Goal: Information Seeking & Learning: Understand process/instructions

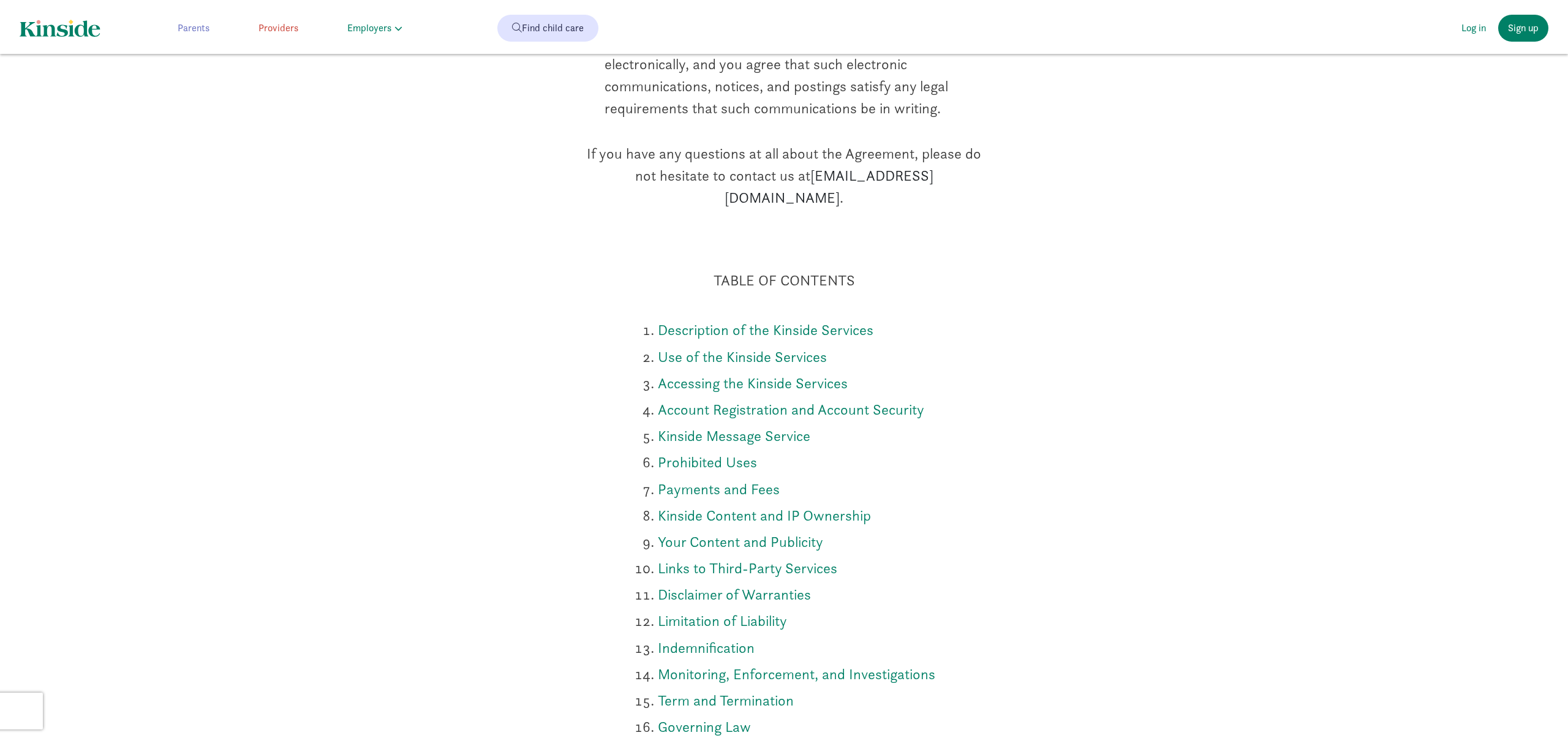
scroll to position [2252, 0]
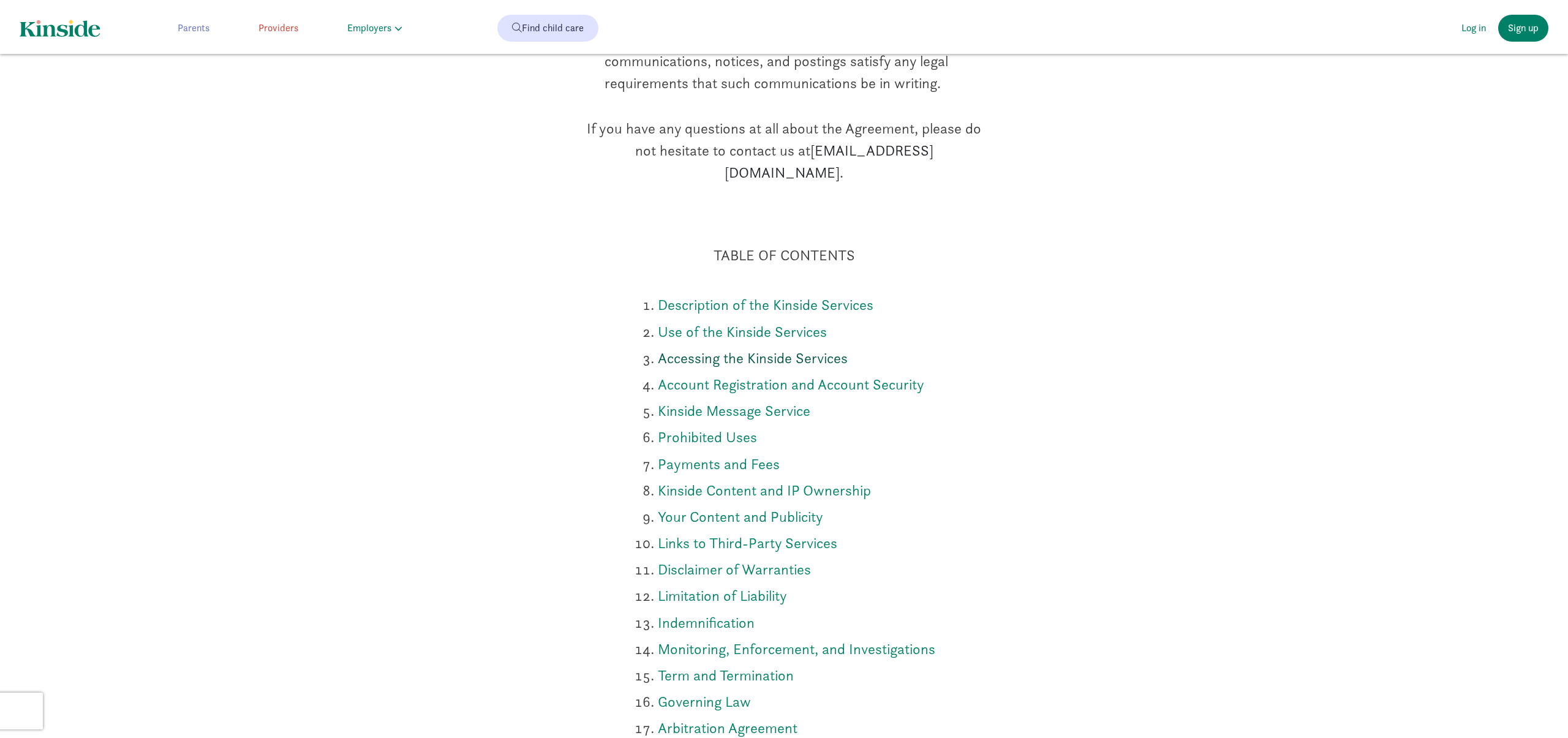
click at [796, 348] on link "Accessing the Kinside Services" at bounding box center [753, 357] width 190 height 19
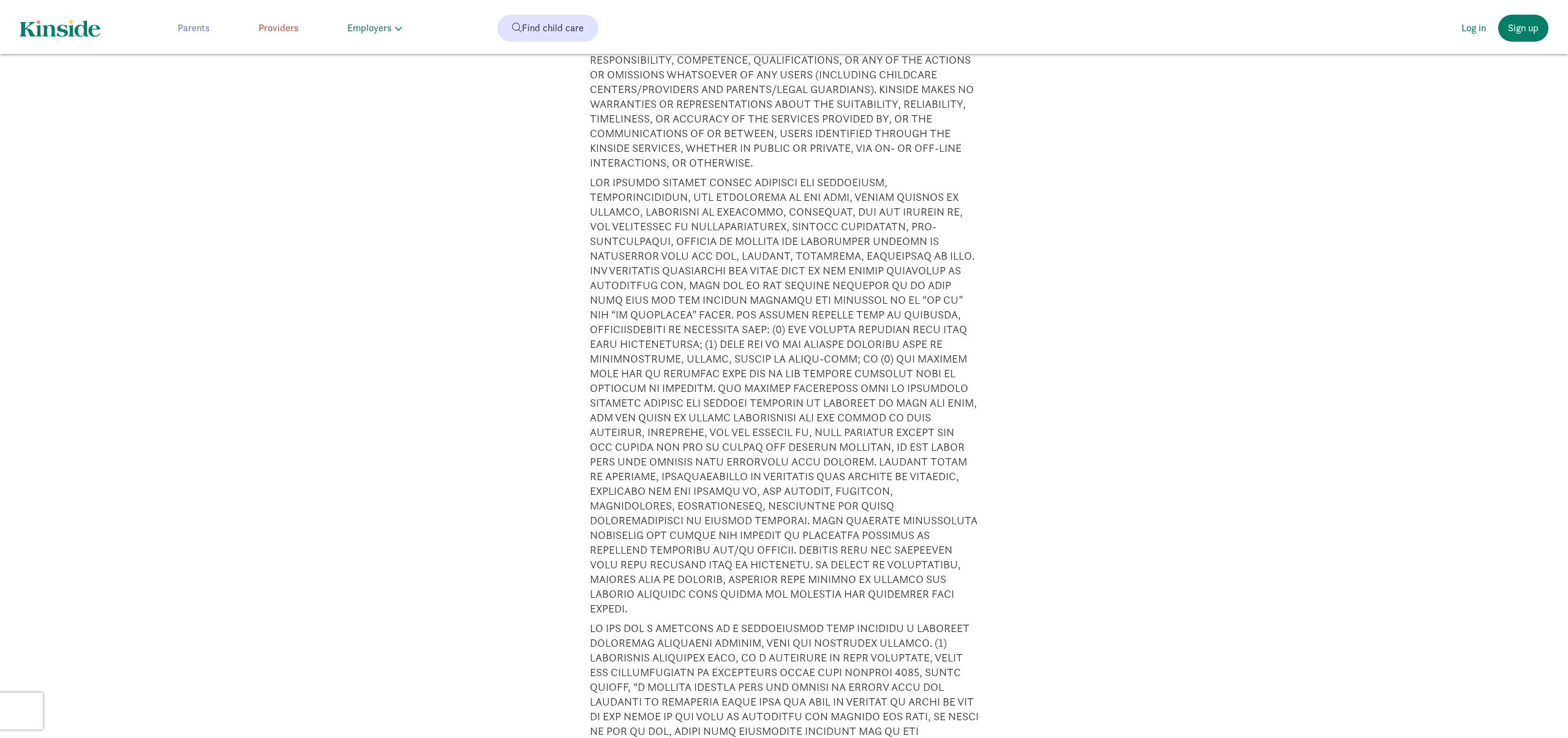
scroll to position [11409, 0]
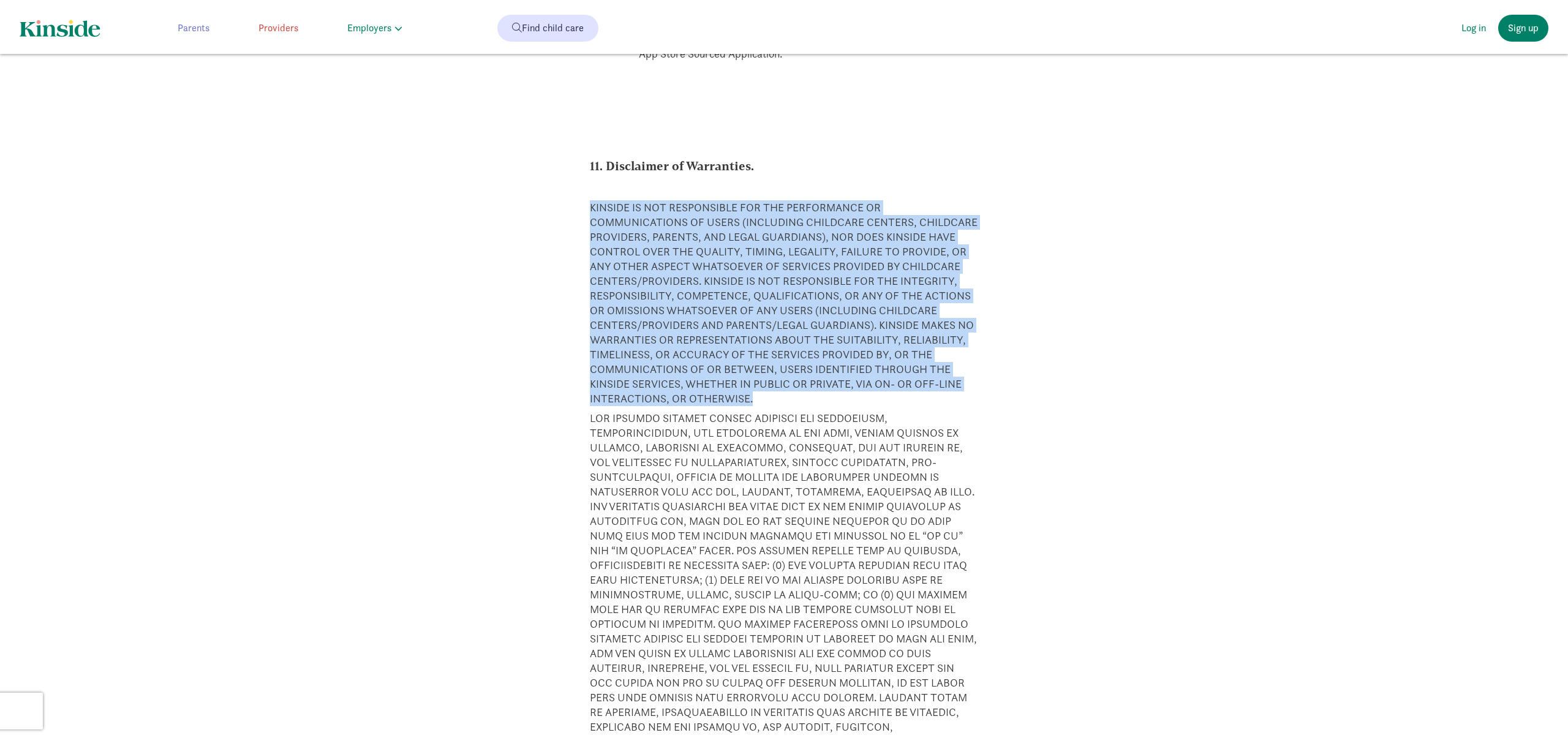
drag, startPoint x: 802, startPoint y: 328, endPoint x: 585, endPoint y: 147, distance: 282.6
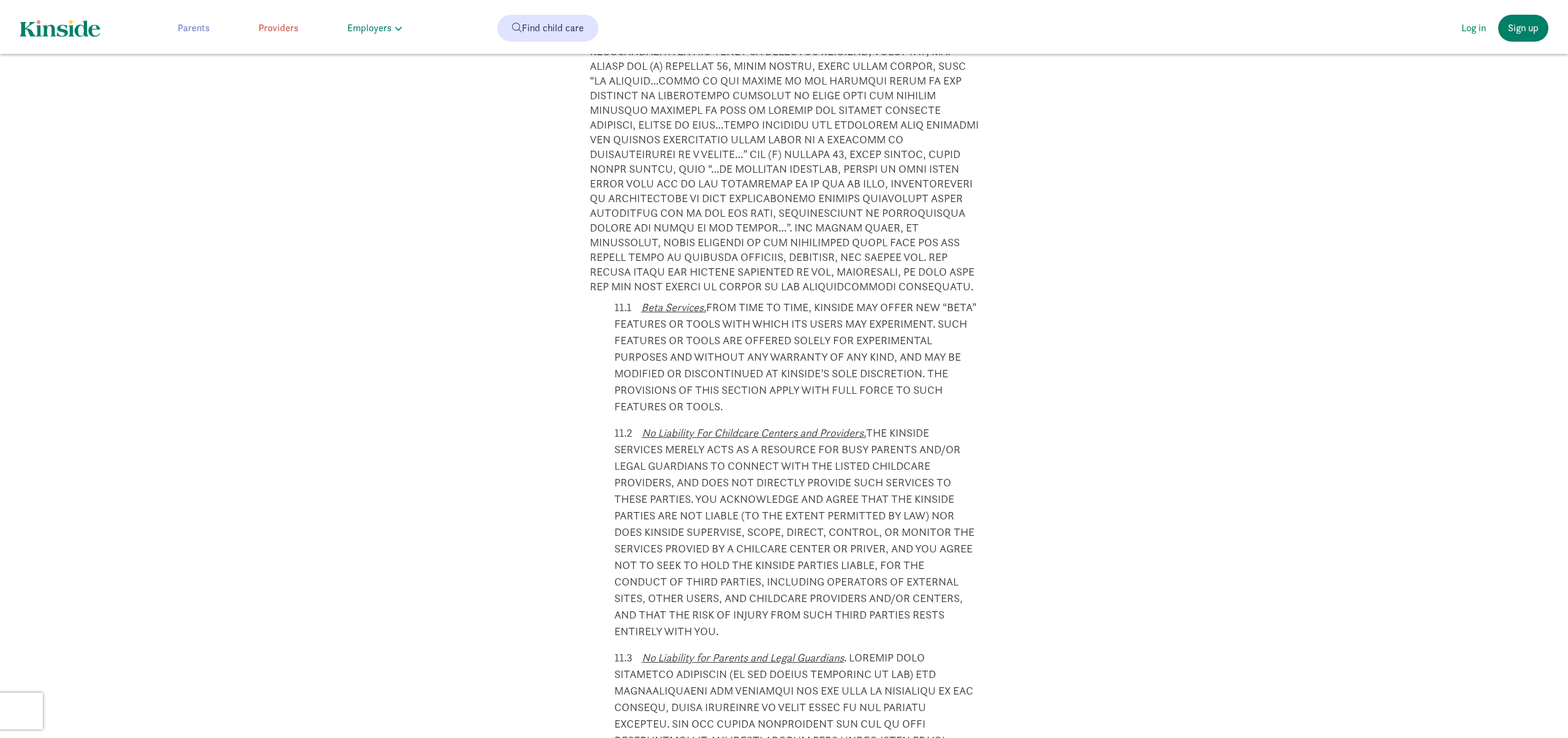
scroll to position [12454, 0]
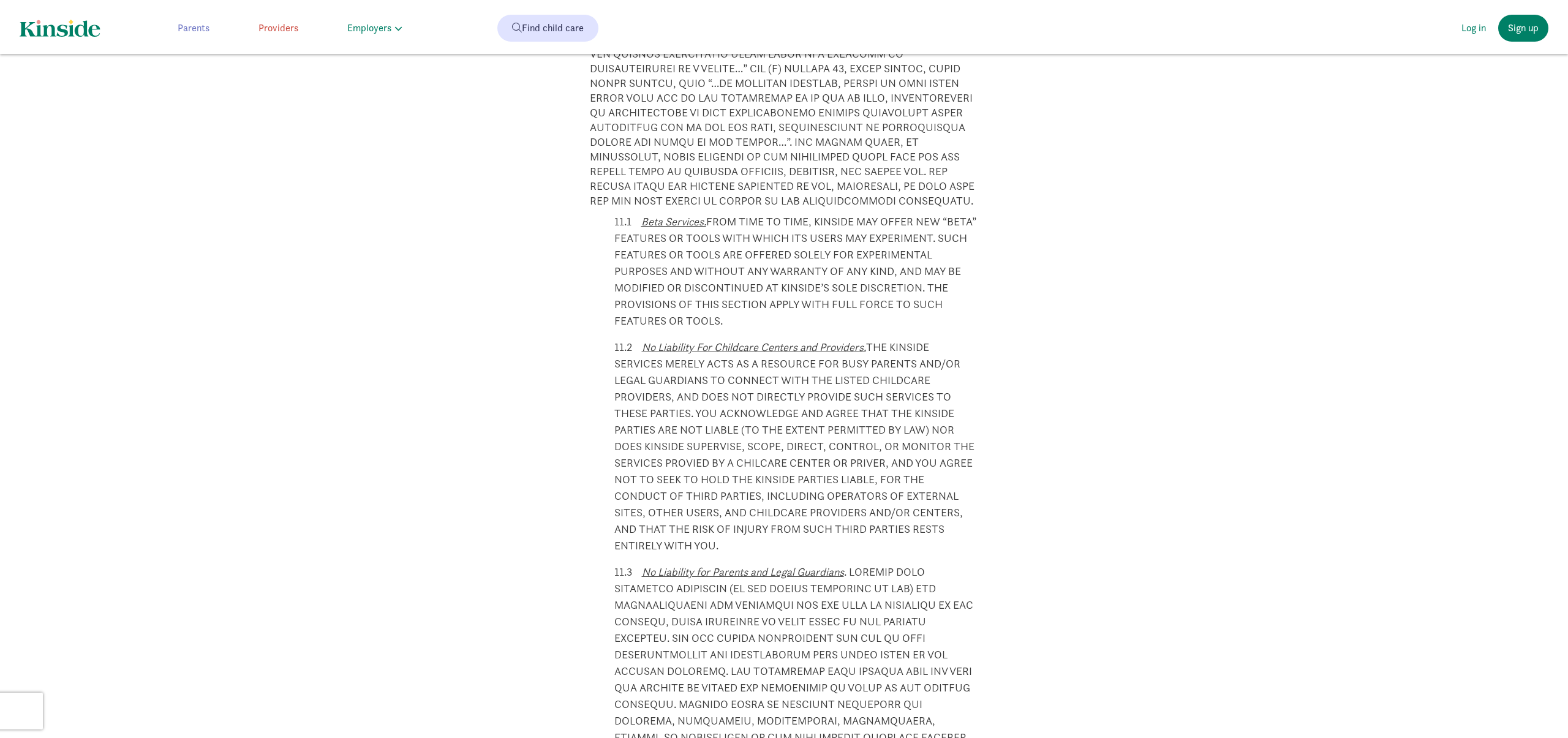
click at [879, 339] on li "11.2 No Liability For Childcare Centers and Providers. THE KINSIDE SERVICES MER…" at bounding box center [797, 446] width 365 height 215
drag, startPoint x: 879, startPoint y: 282, endPoint x: 862, endPoint y: 485, distance: 203.7
click at [862, 485] on li "11.2 No Liability For Childcare Centers and Providers. THE KINSIDE SERVICES MER…" at bounding box center [797, 446] width 365 height 215
copy li "HE KINSIDE SERVICES MERELY ACTS AS A RESOURCE FOR BUSY PARENTS AND/OR LEGAL GUA…"
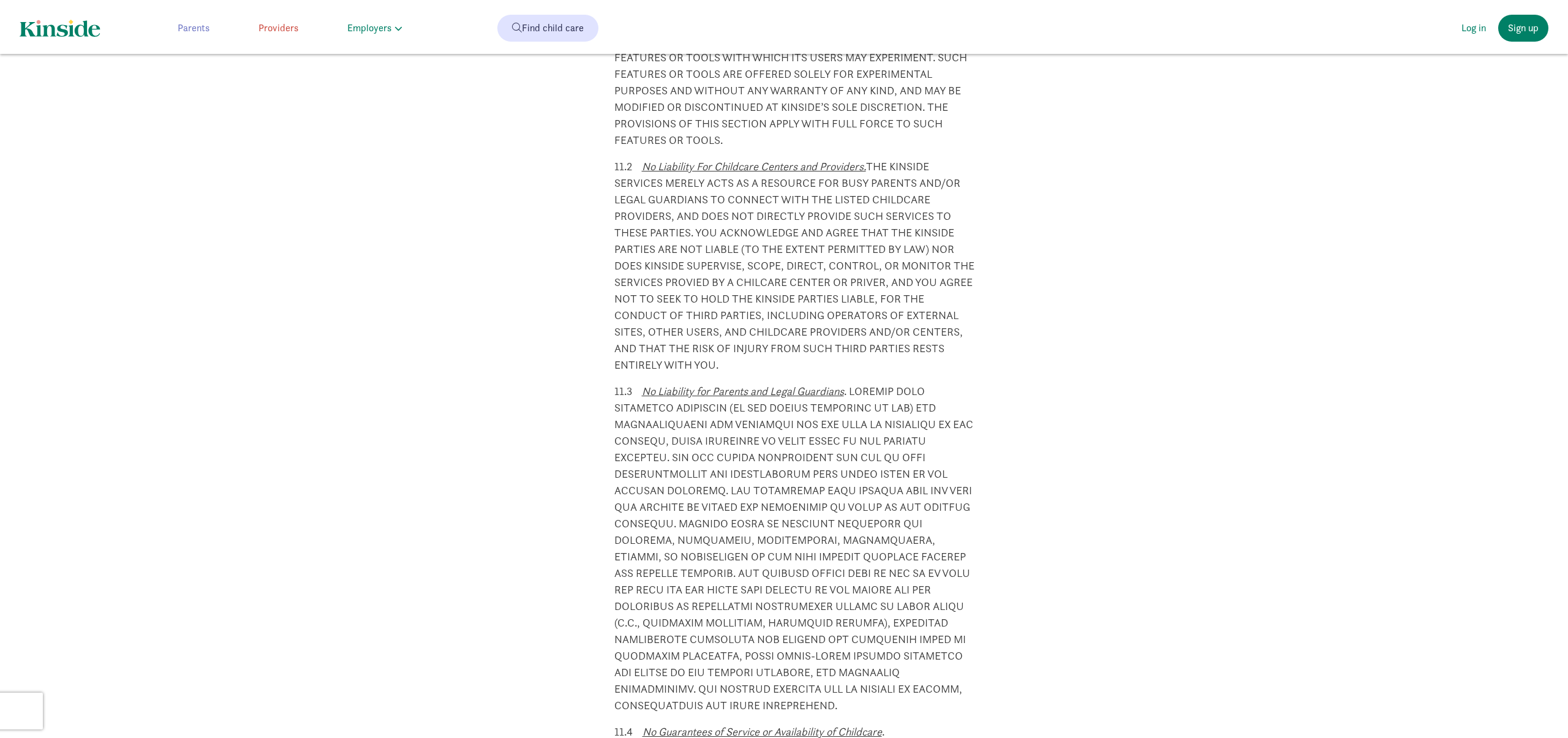
scroll to position [12634, 0]
click at [777, 297] on li "11.2 No Liability For Childcare Centers and Providers. THE KINSIDE SERVICES MER…" at bounding box center [797, 265] width 365 height 215
drag, startPoint x: 778, startPoint y: 299, endPoint x: 645, endPoint y: 102, distance: 237.7
click at [645, 158] on li "11.2 No Liability For Childcare Centers and Providers. THE KINSIDE SERVICES MER…" at bounding box center [797, 265] width 365 height 215
copy li "No Liability For Childcare Centers and Providers. THE KINSIDE SERVICES MERELY A…"
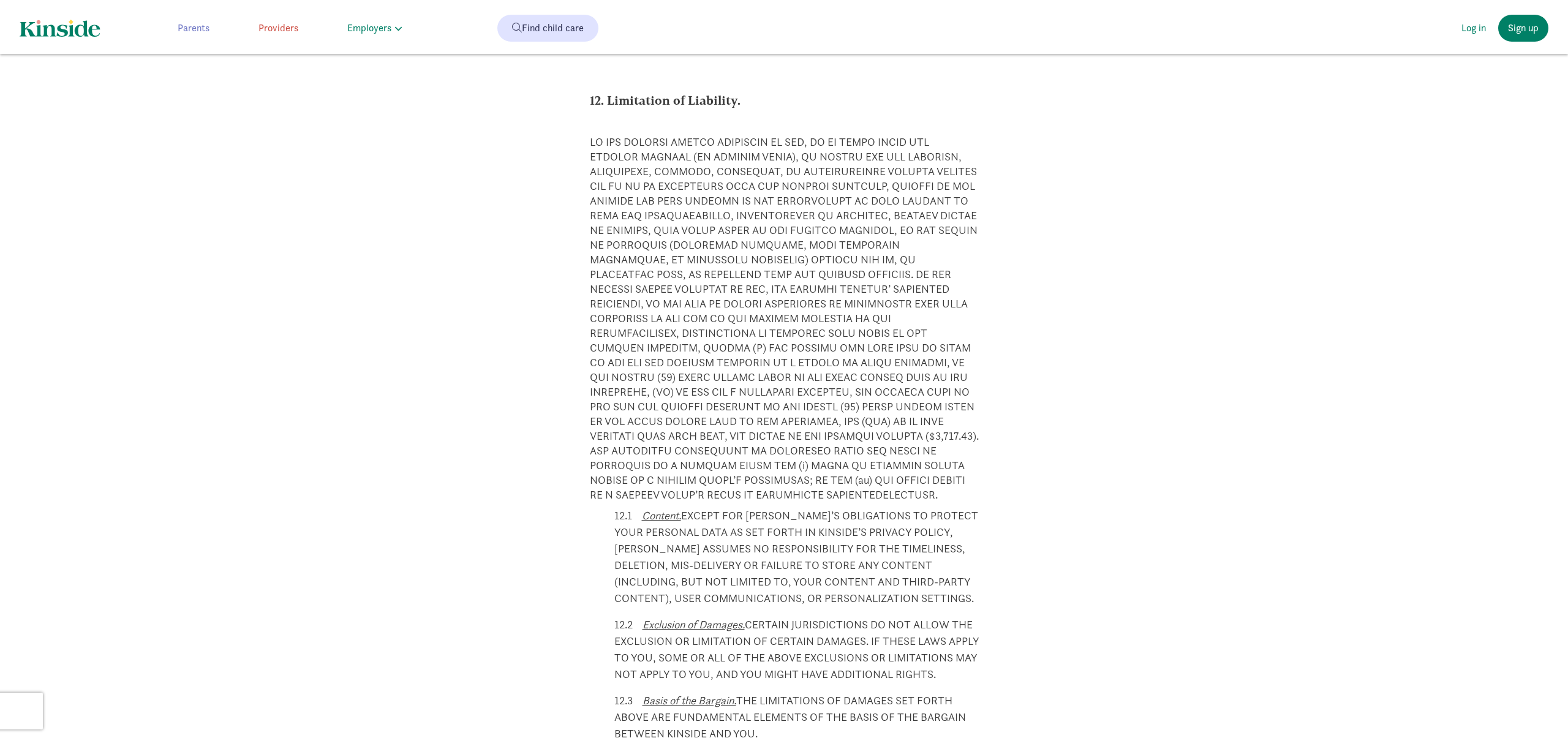
scroll to position [13875, 0]
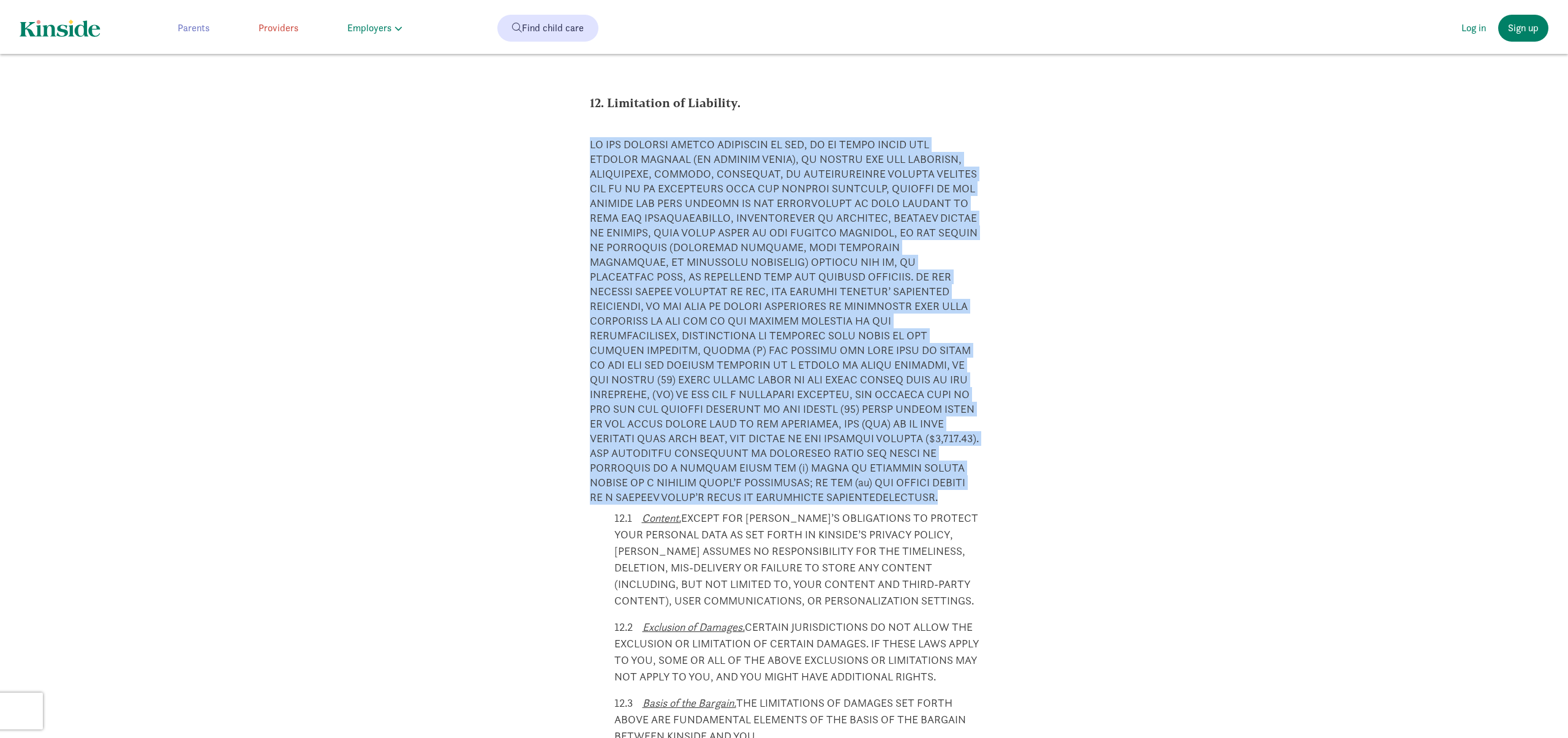
drag, startPoint x: 584, startPoint y: 75, endPoint x: 1016, endPoint y: 433, distance: 561.1
copy p "LO IPS DOLORSI AMETCO ADIPISCIN EL SED, DO EI TEMPO INCID UTL ETDOLOR MAGNAAL (…"
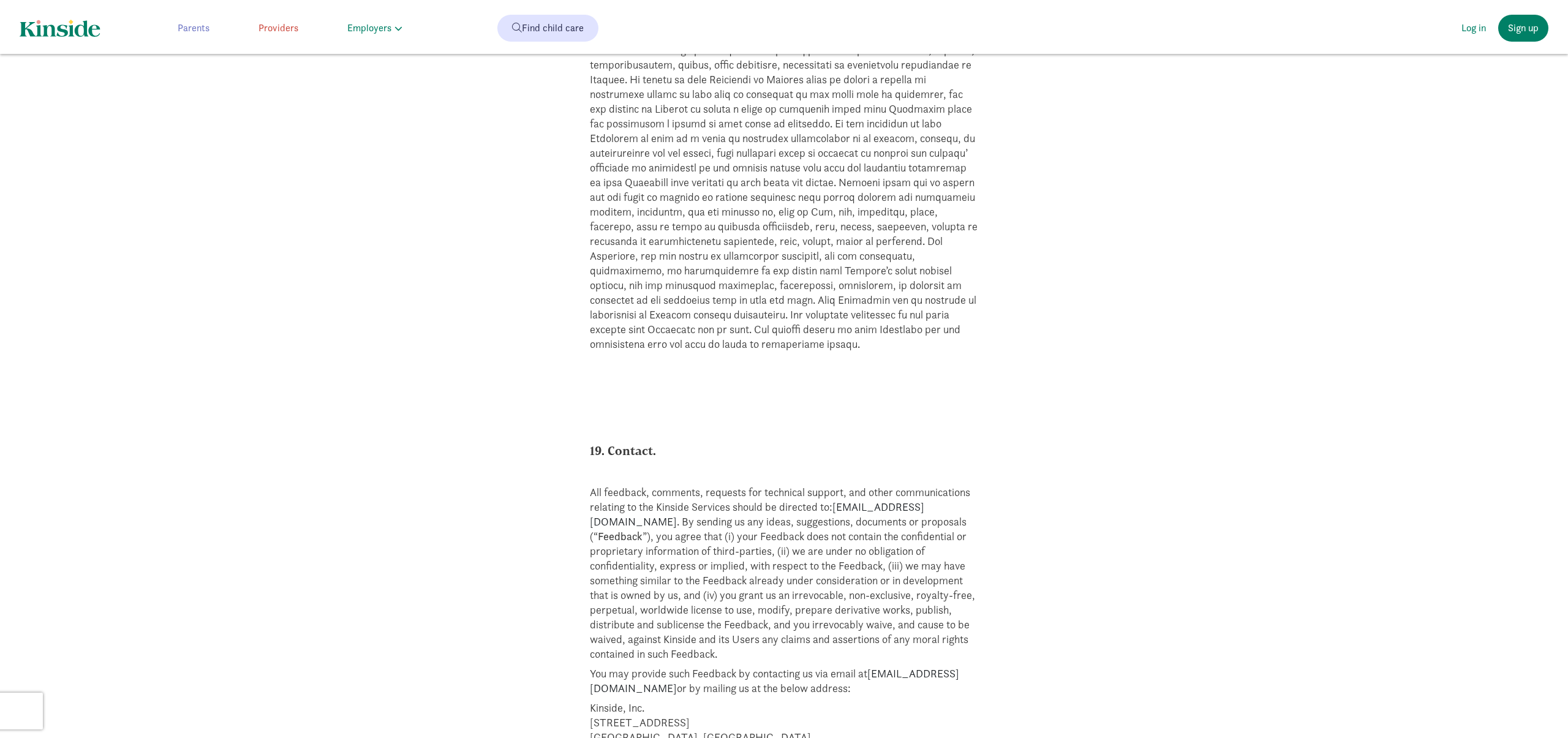
scroll to position [21196, 0]
